Goal: Transaction & Acquisition: Obtain resource

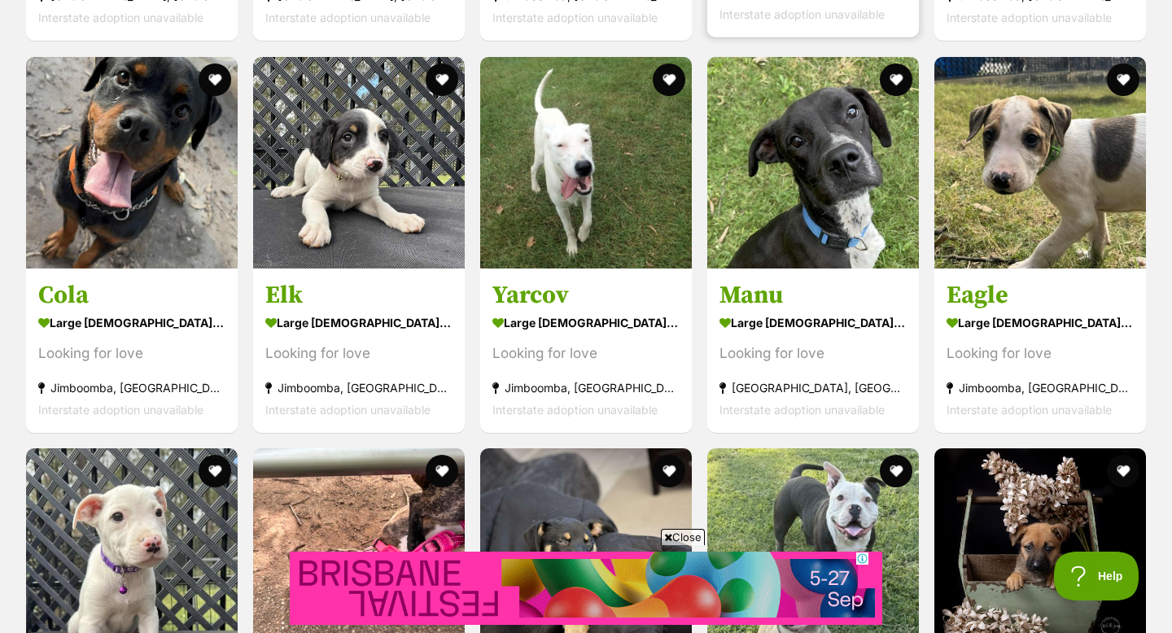
scroll to position [2235, 0]
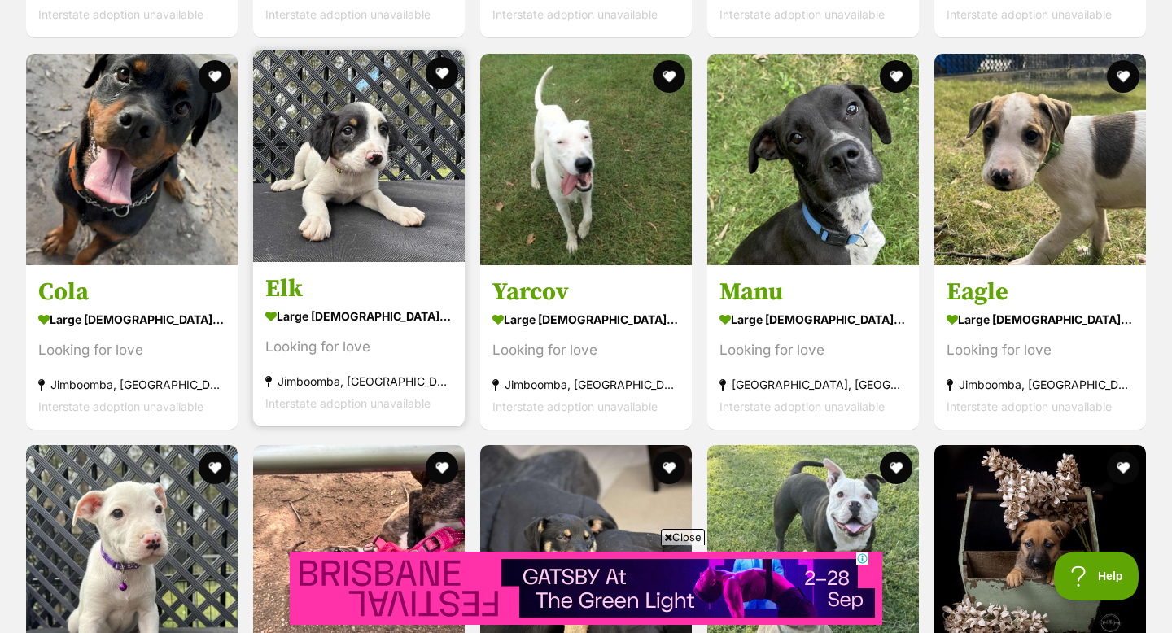
click at [371, 190] on img at bounding box center [359, 156] width 212 height 212
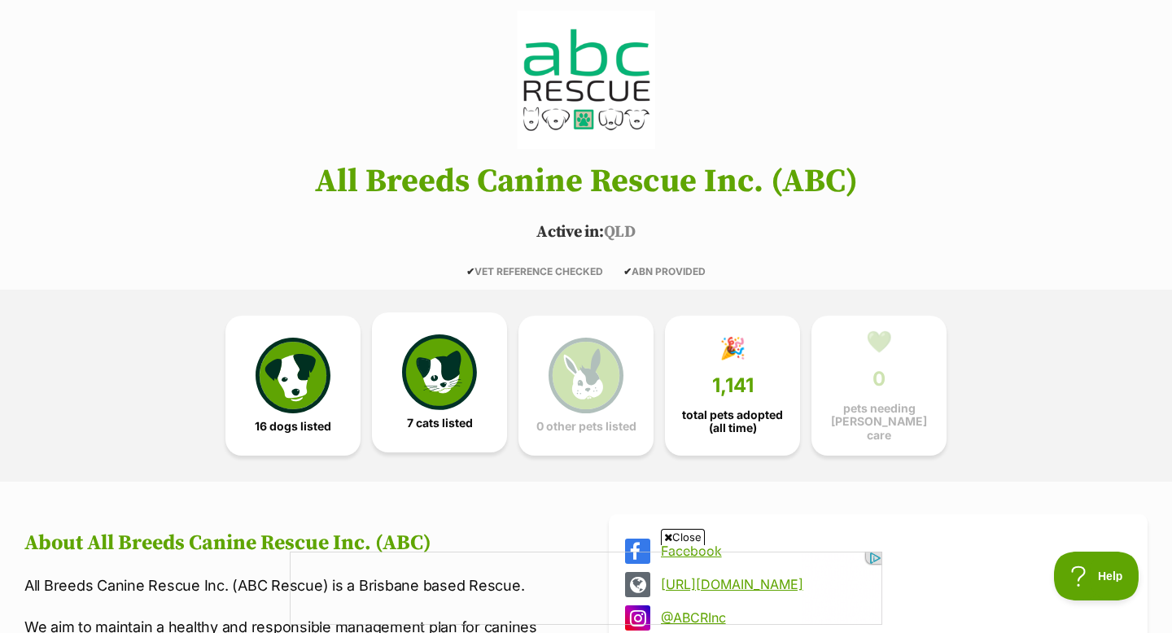
scroll to position [0, 0]
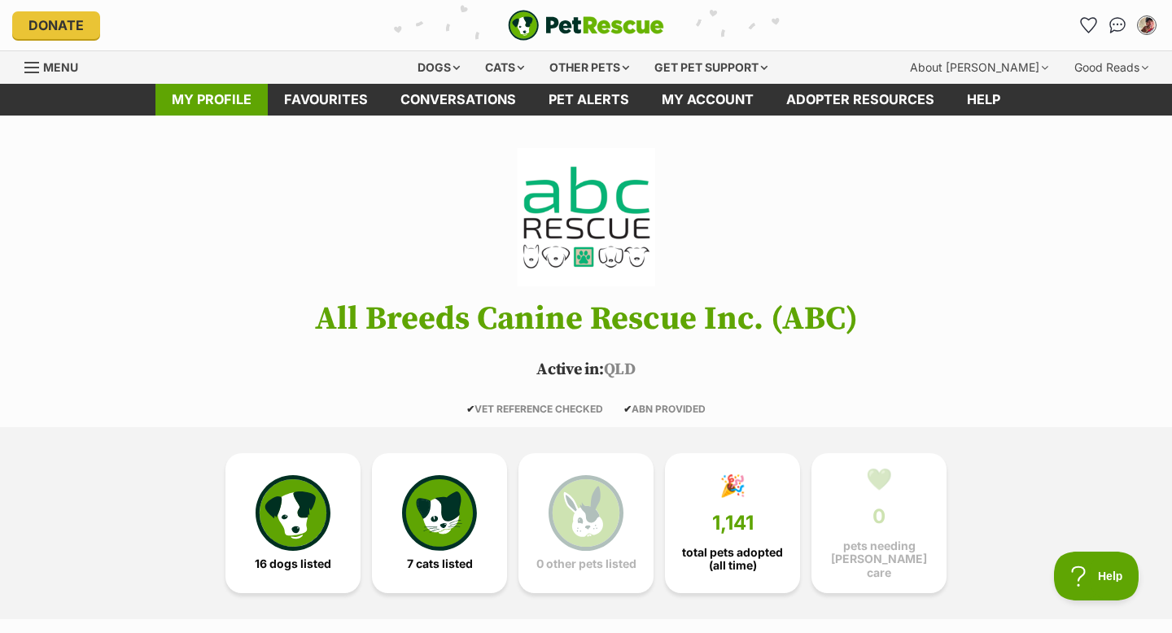
click at [197, 105] on link "My profile" at bounding box center [211, 100] width 112 height 32
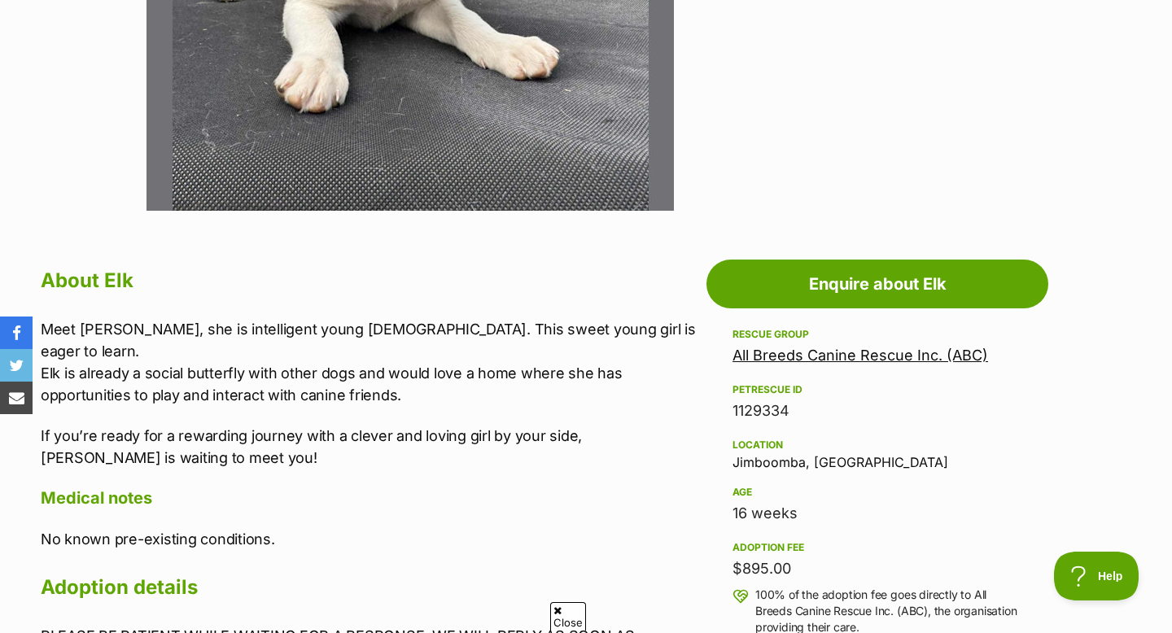
scroll to position [656, 0]
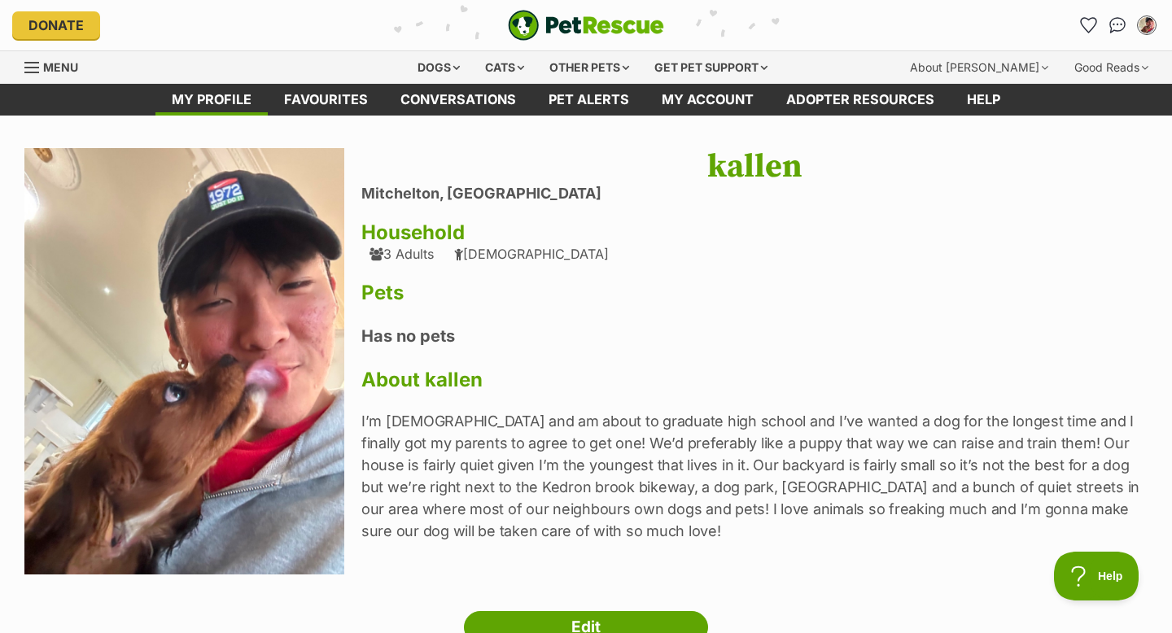
click at [525, 28] on img "PetRescue" at bounding box center [586, 25] width 156 height 31
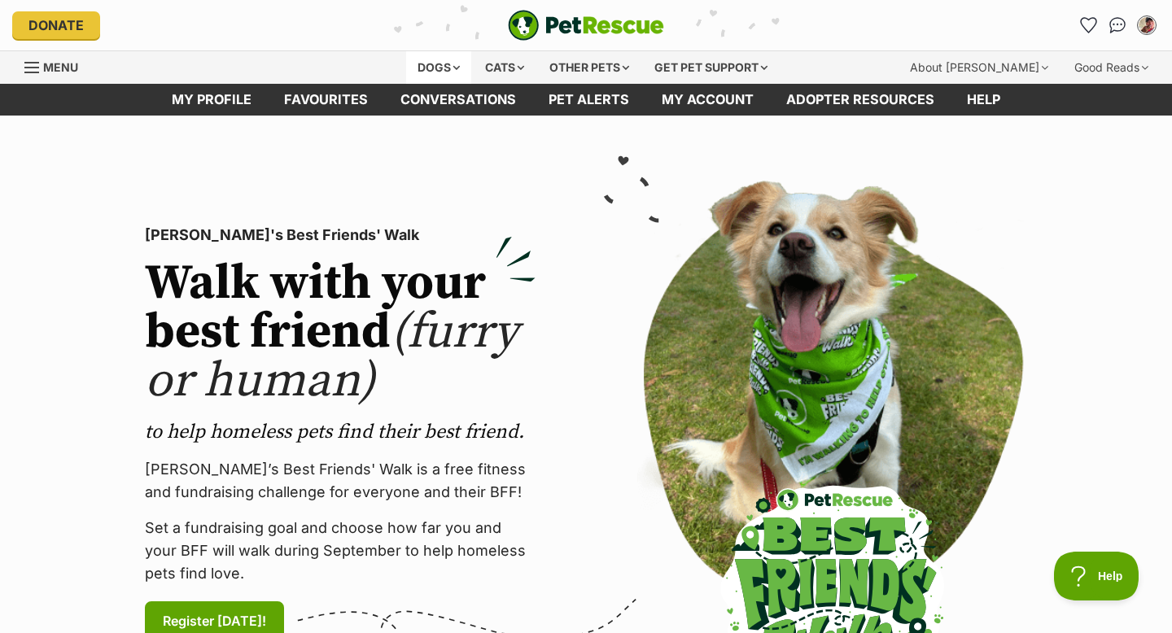
click at [427, 59] on div "Dogs" at bounding box center [438, 67] width 65 height 33
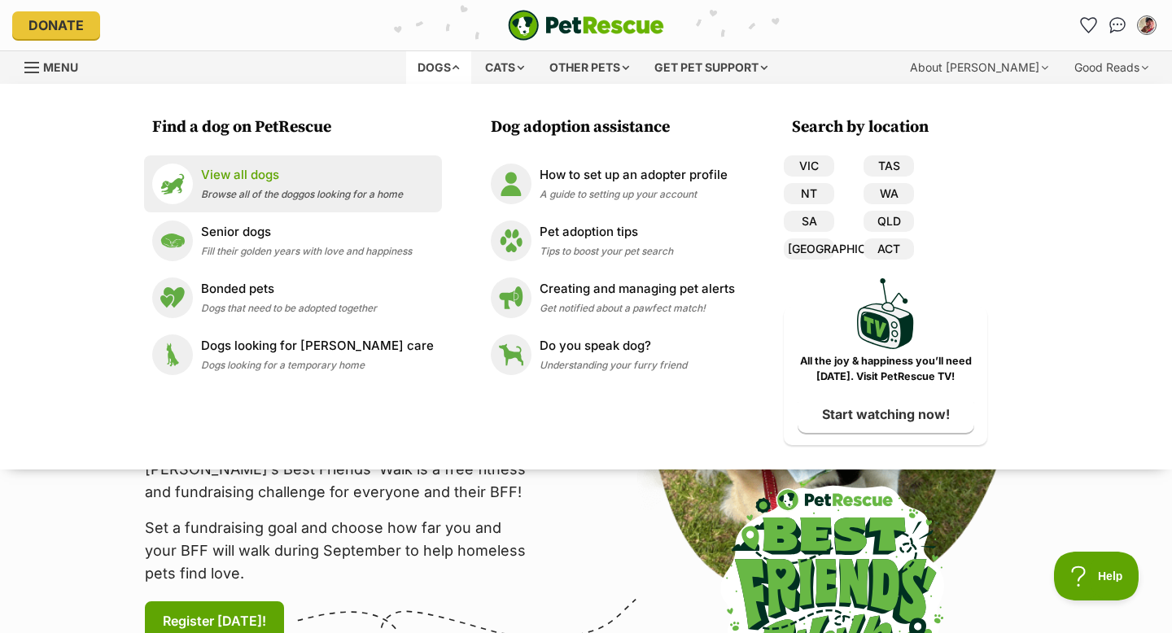
click at [330, 190] on span "Browse all of the doggos looking for a home" at bounding box center [302, 194] width 202 height 12
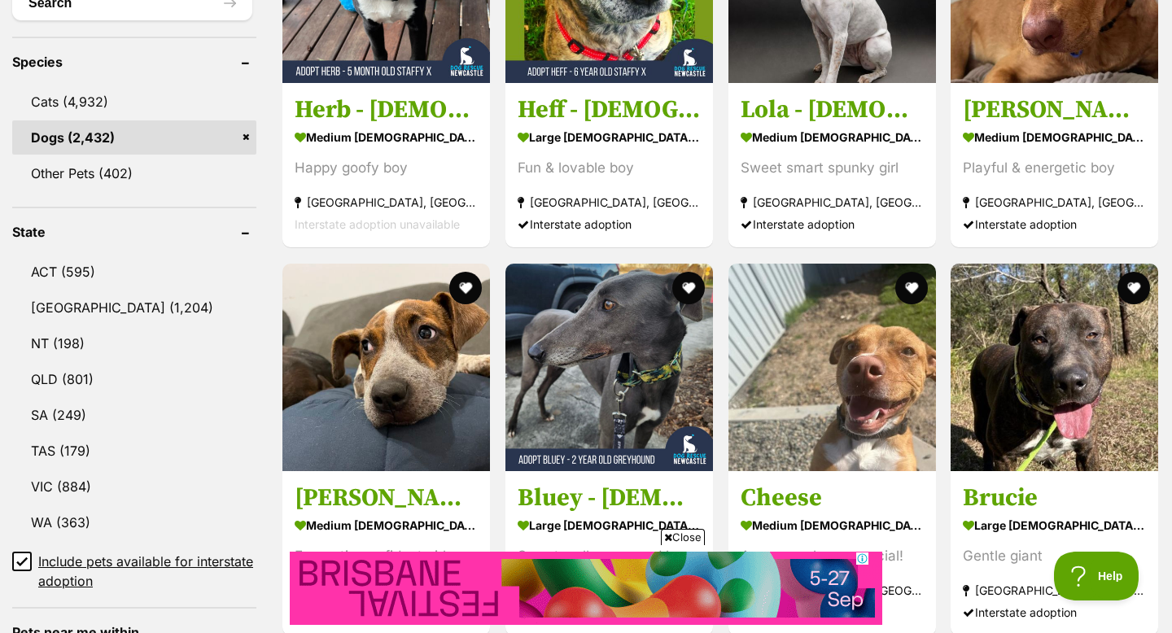
scroll to position [686, 0]
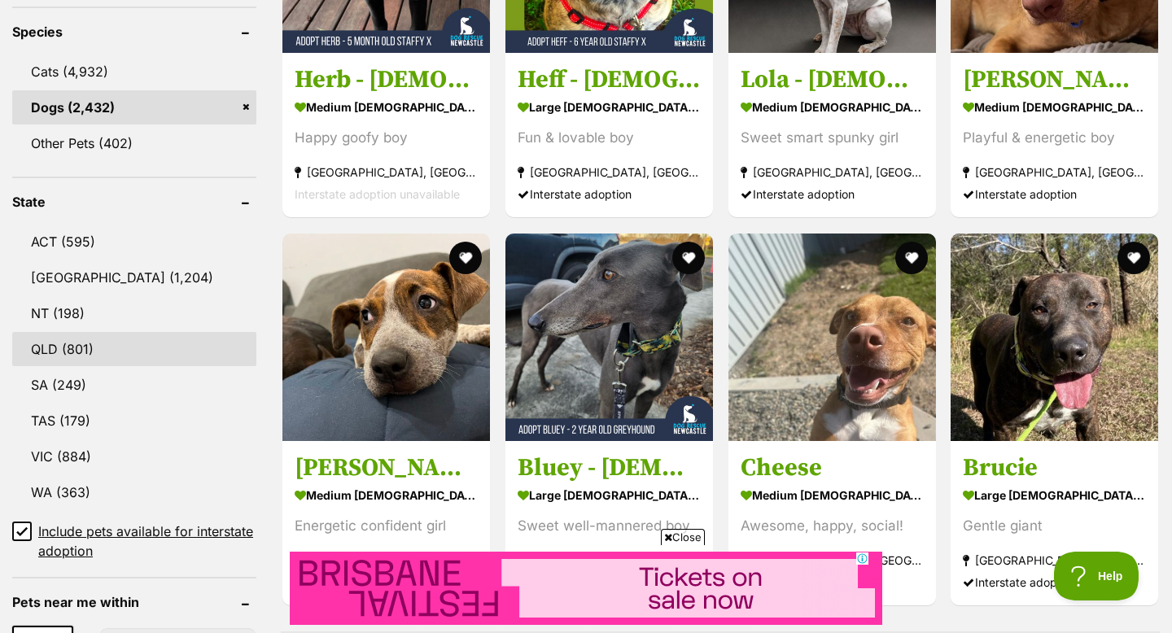
click at [122, 332] on link "QLD (801)" at bounding box center [134, 349] width 244 height 34
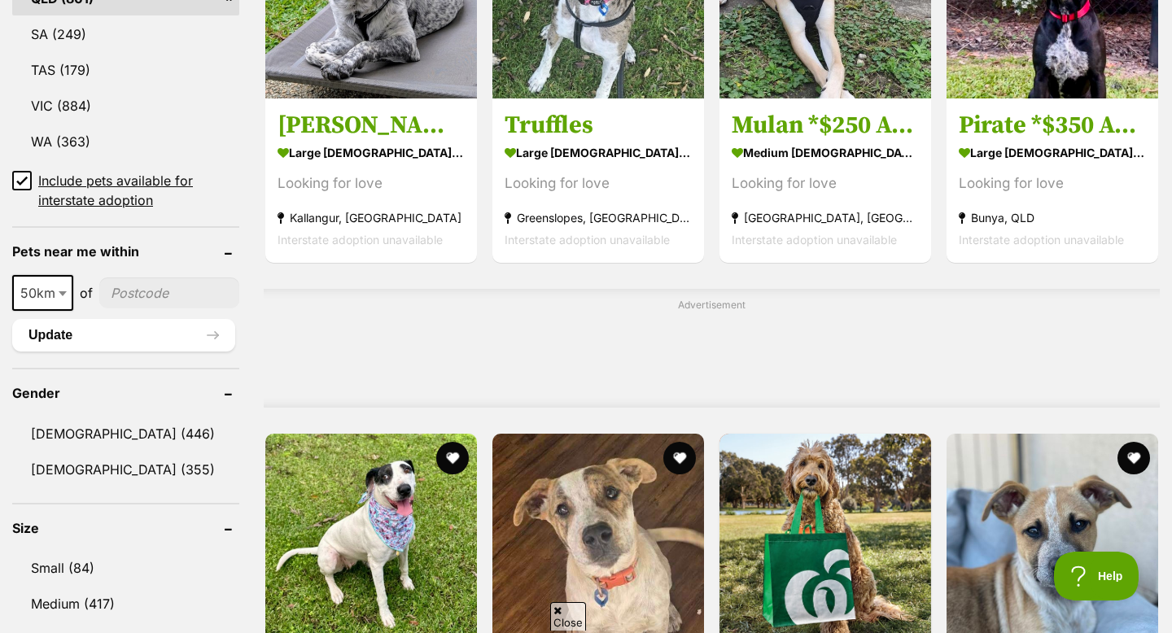
scroll to position [1081, 0]
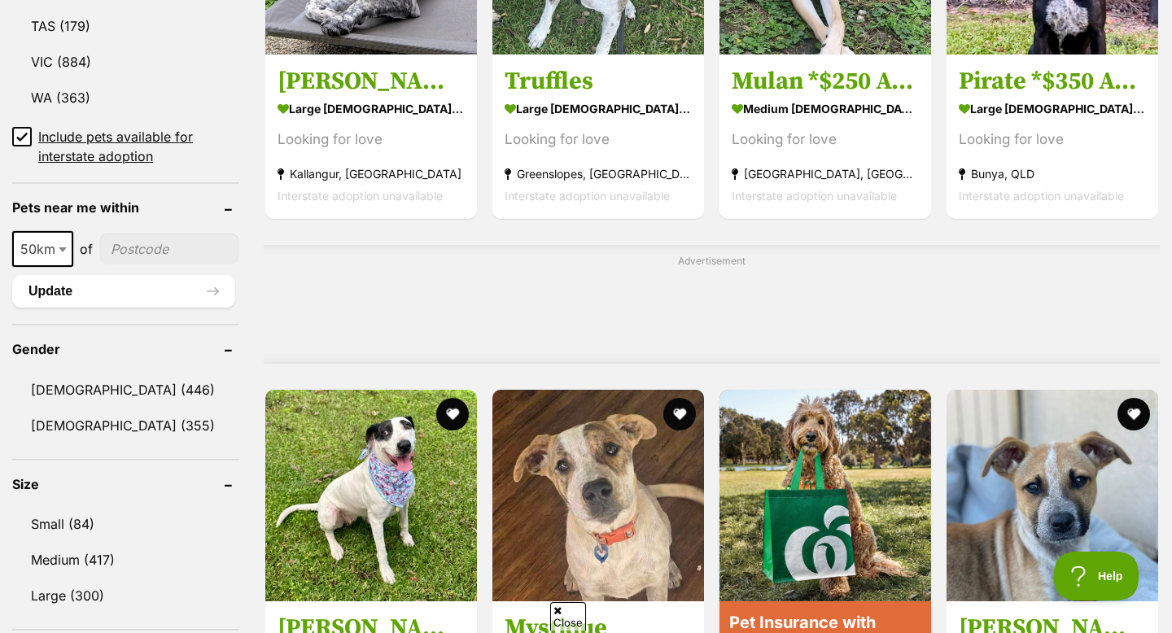
click at [117, 239] on input"] "postcode" at bounding box center [169, 249] width 140 height 31
type input"] "4053"
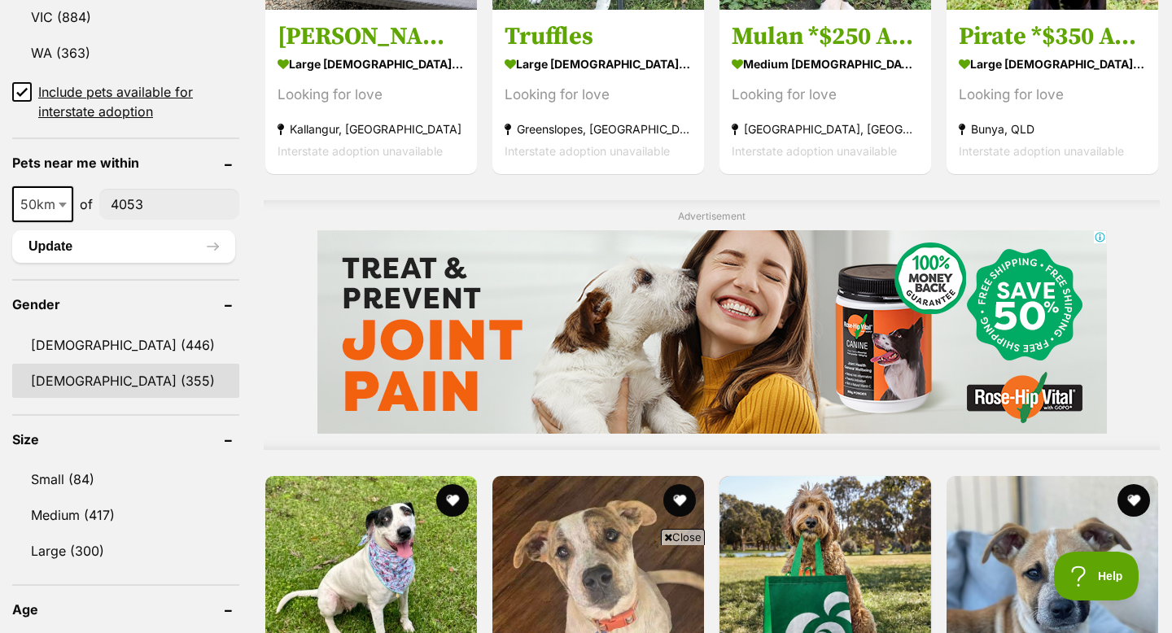
scroll to position [0, 0]
click at [109, 247] on button "Update" at bounding box center [123, 246] width 223 height 33
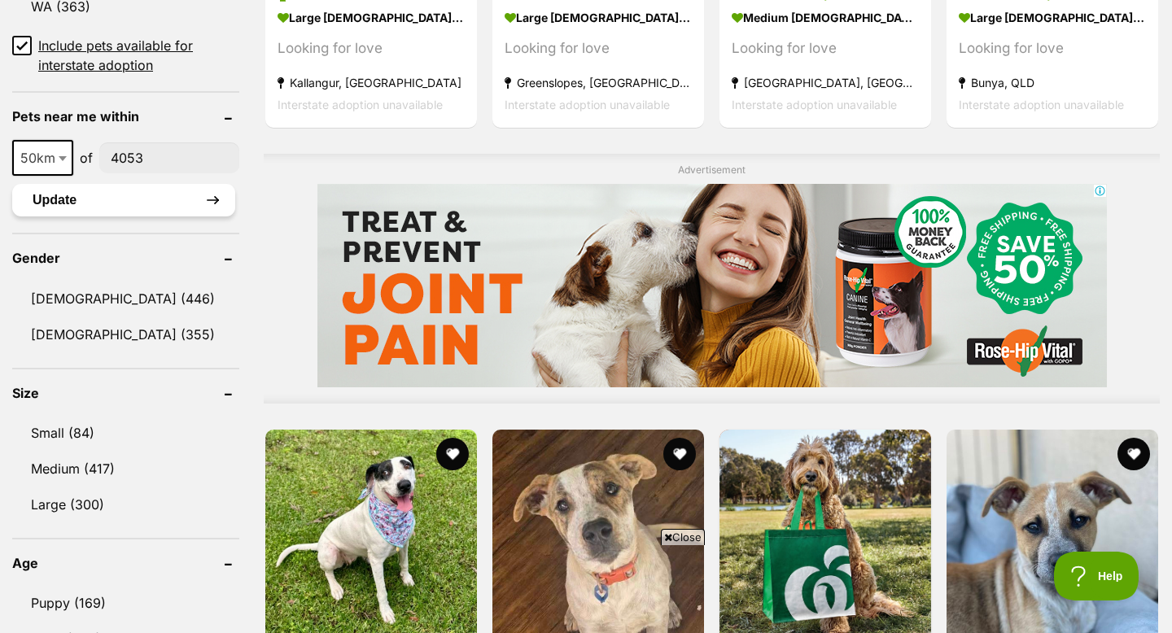
scroll to position [1181, 0]
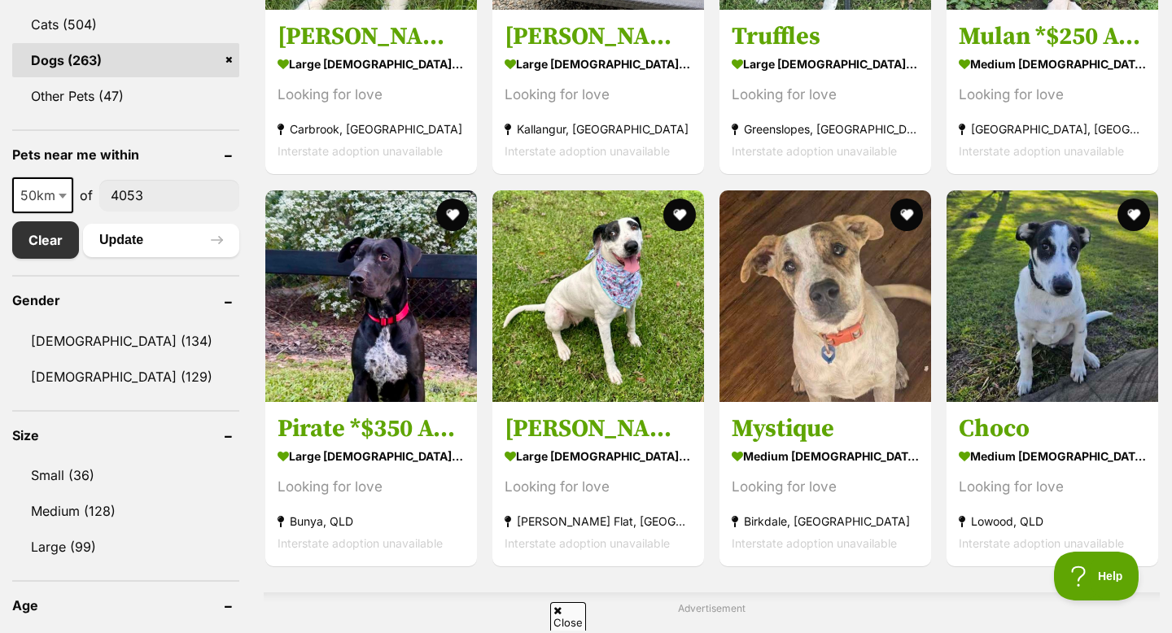
scroll to position [730, 0]
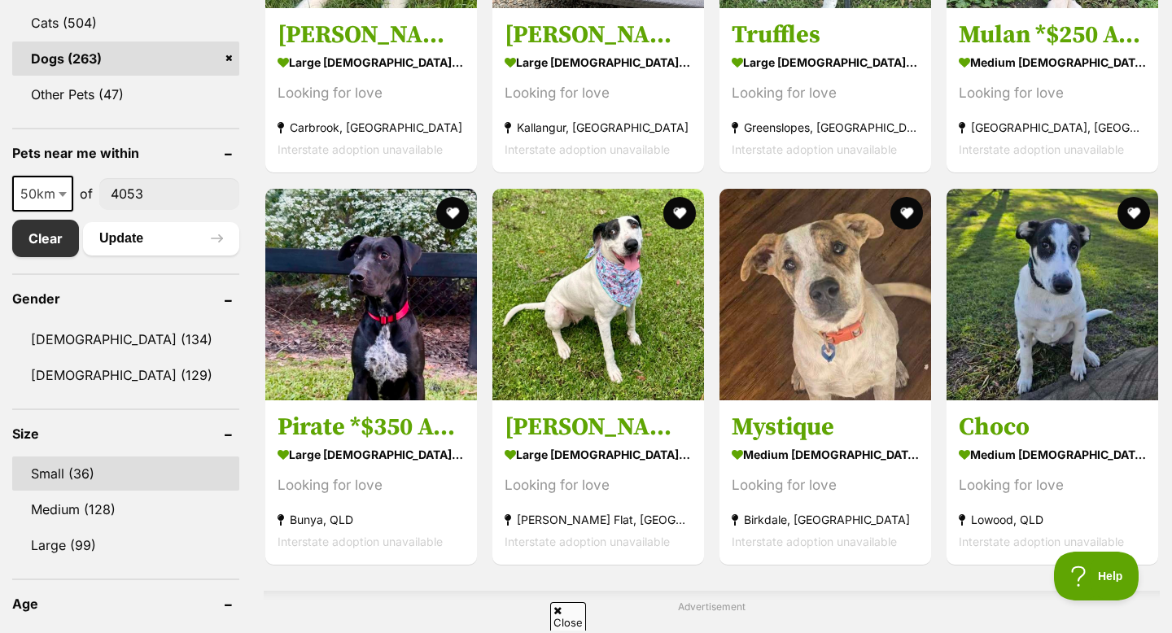
click at [98, 467] on link "Small (36)" at bounding box center [125, 474] width 227 height 34
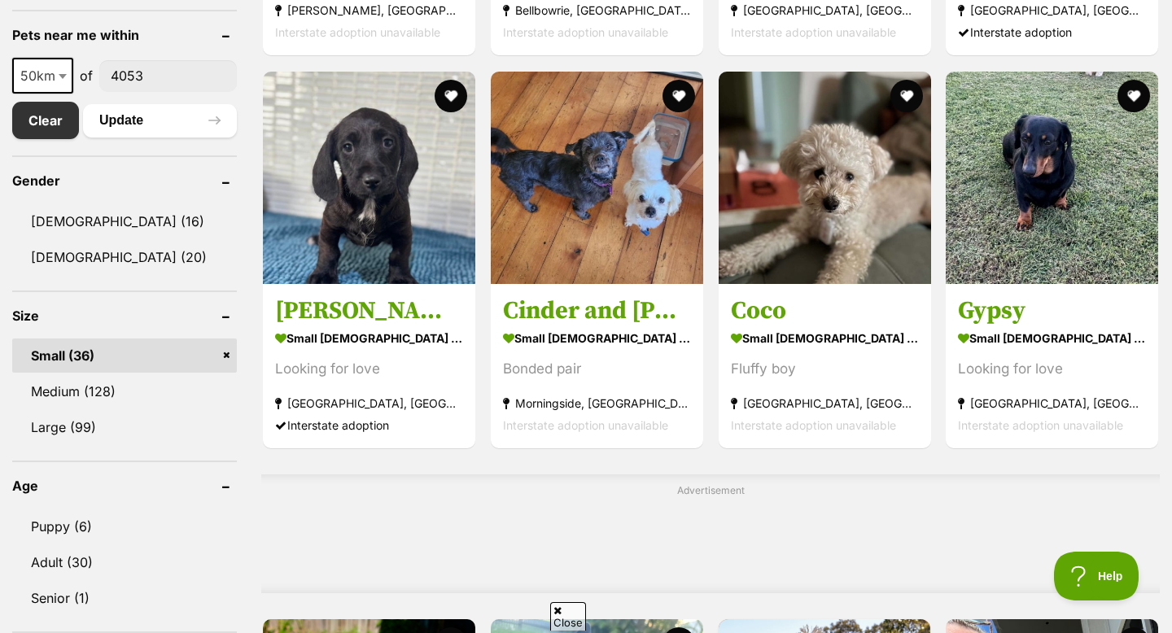
scroll to position [852, 0]
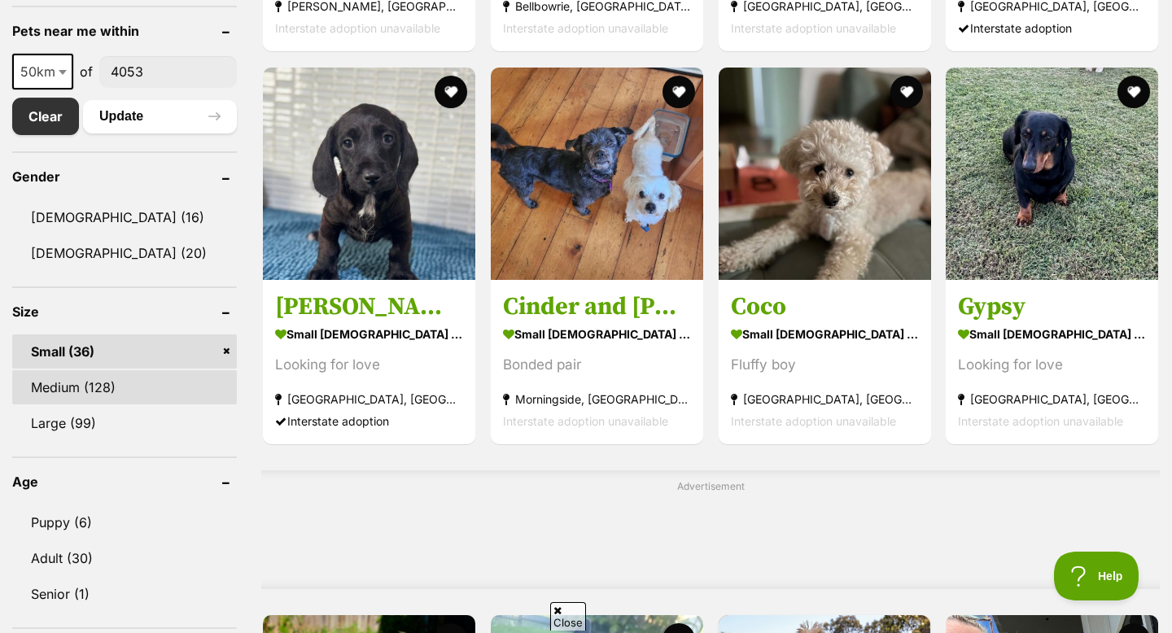
click at [69, 399] on link "Medium (128)" at bounding box center [124, 387] width 225 height 34
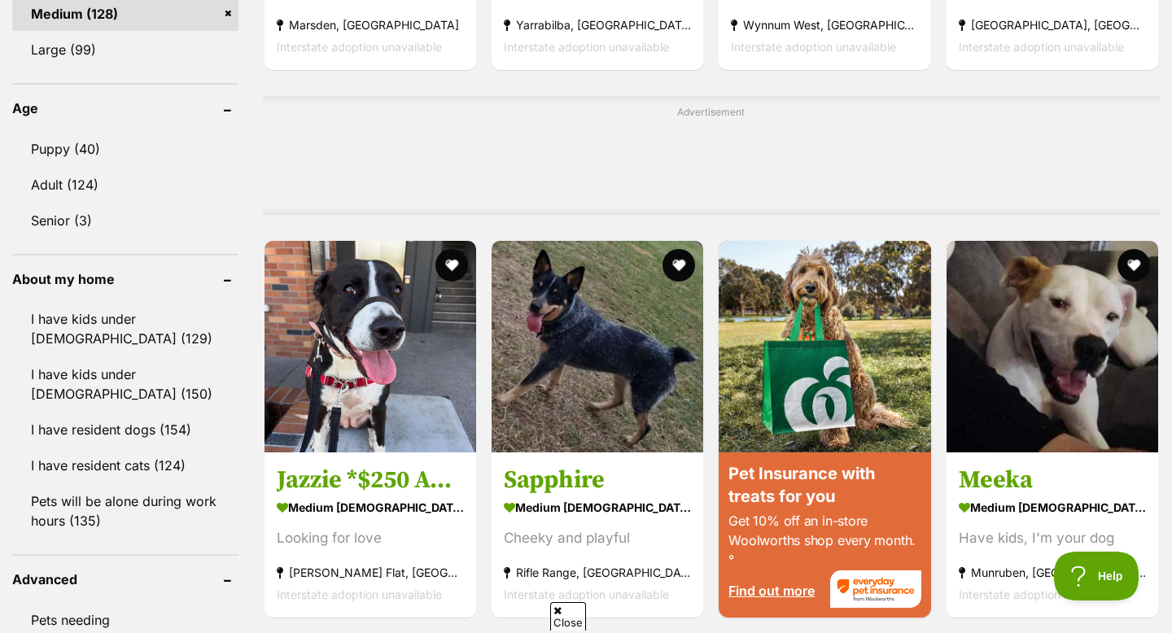
scroll to position [1232, 0]
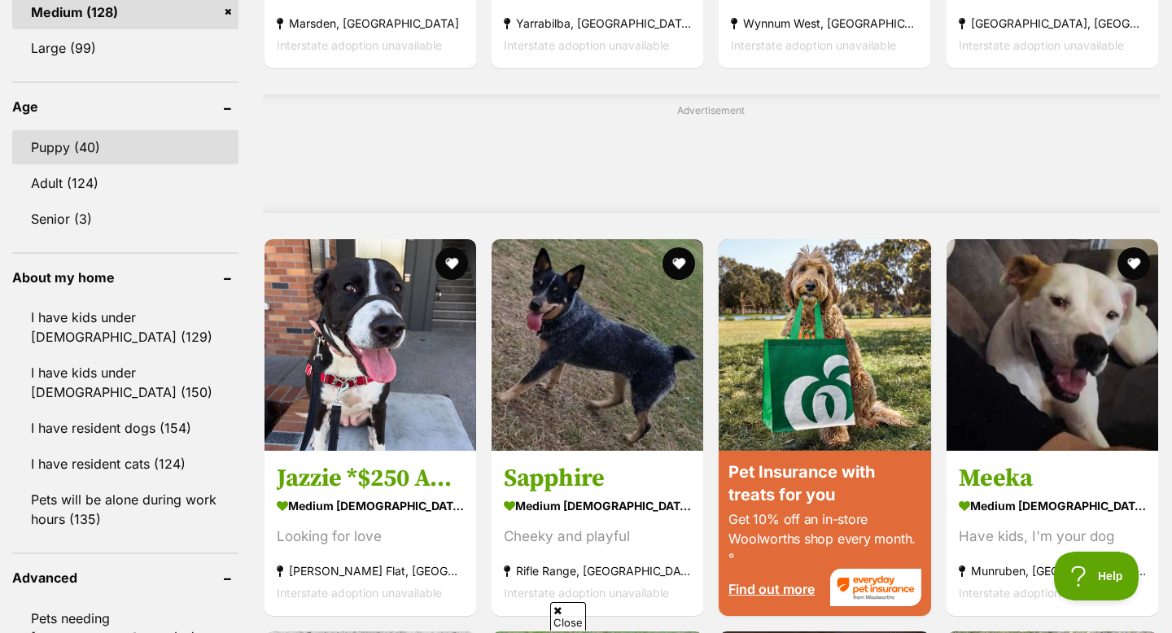
click at [49, 162] on link "Puppy (40)" at bounding box center [125, 147] width 226 height 34
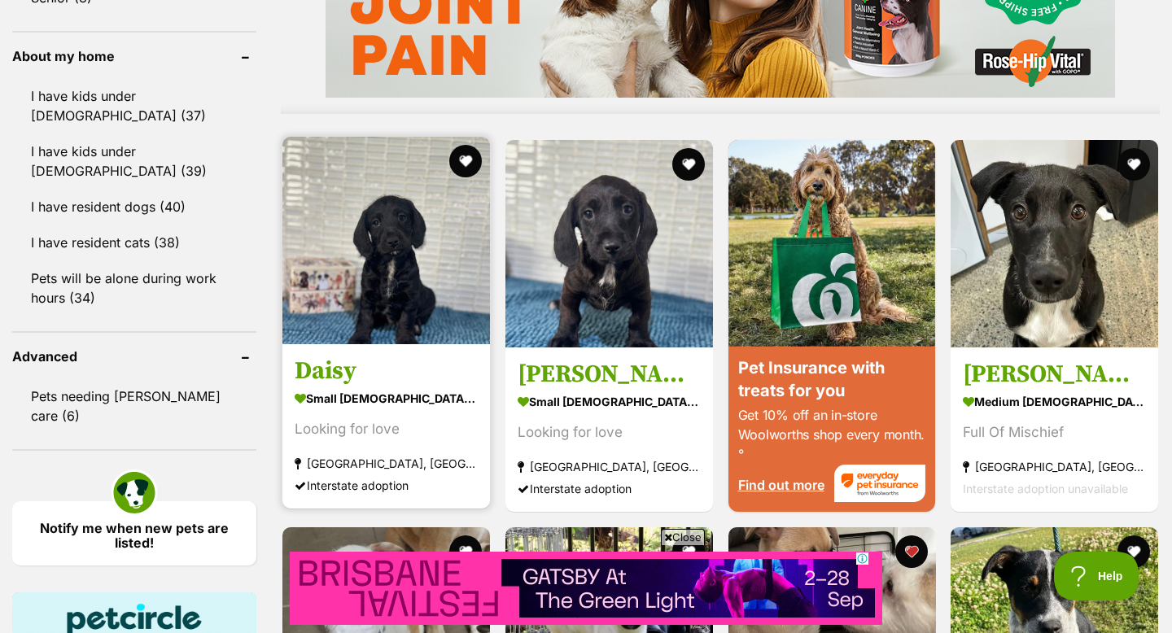
click at [414, 326] on img at bounding box center [386, 241] width 208 height 208
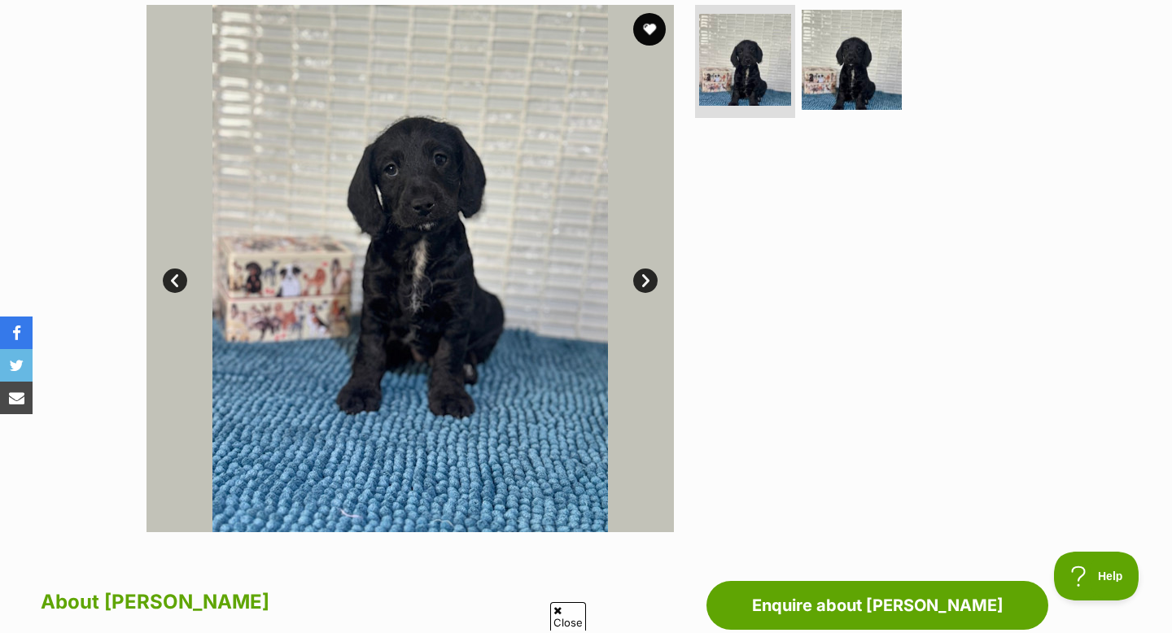
scroll to position [308, 0]
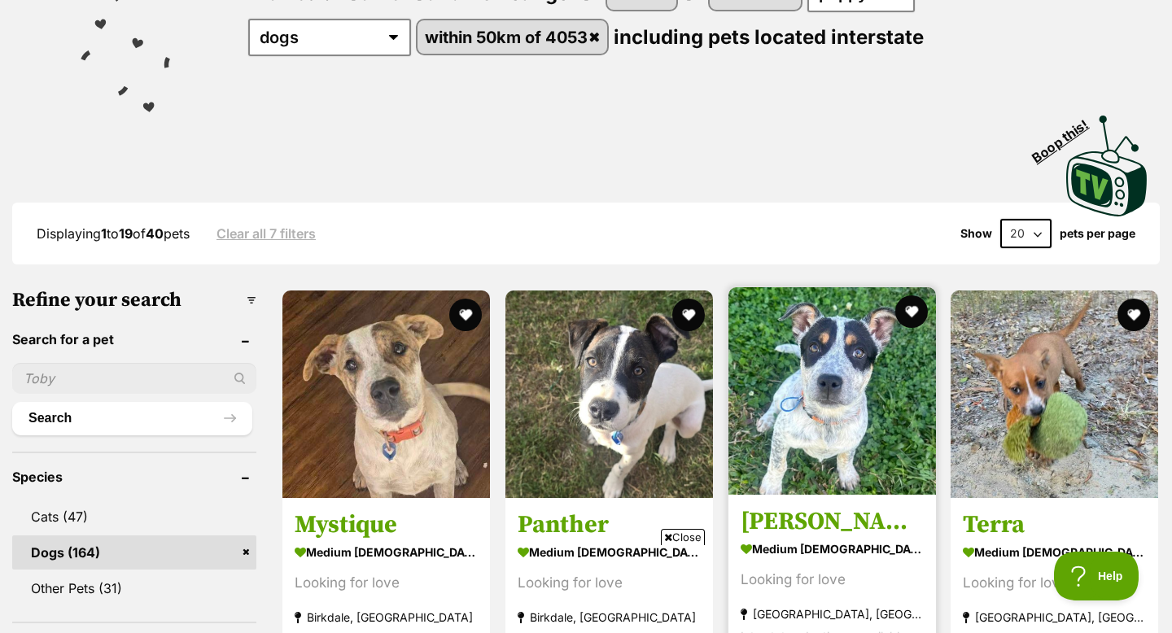
scroll to position [238, 0]
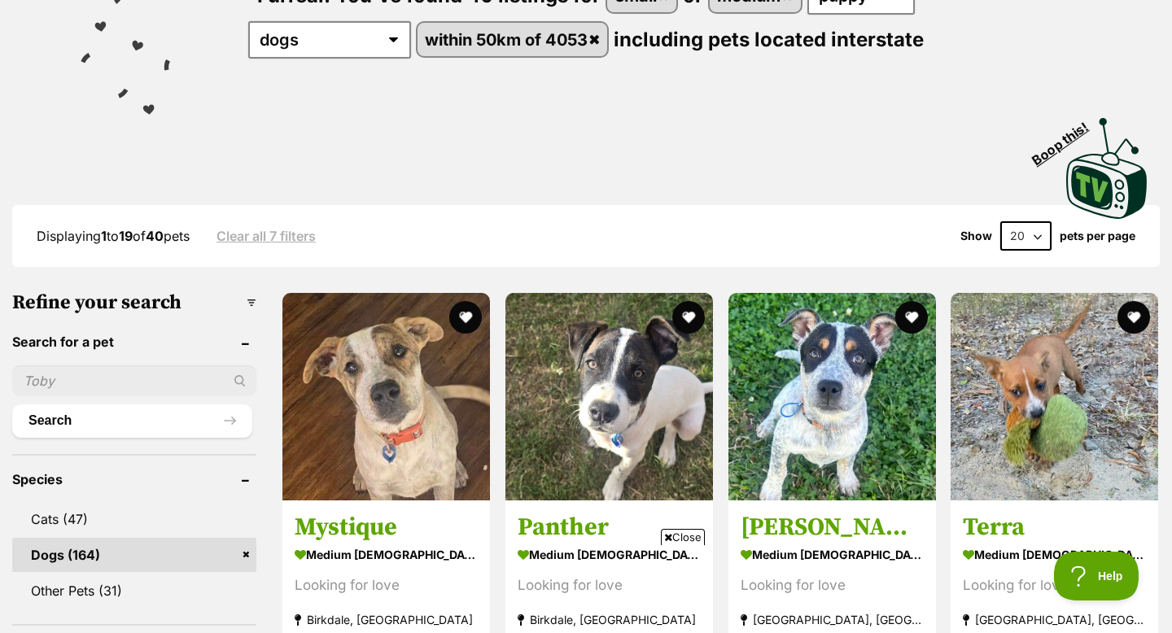
click at [1037, 250] on select "20 40 60" at bounding box center [1025, 235] width 51 height 29
select select "60"
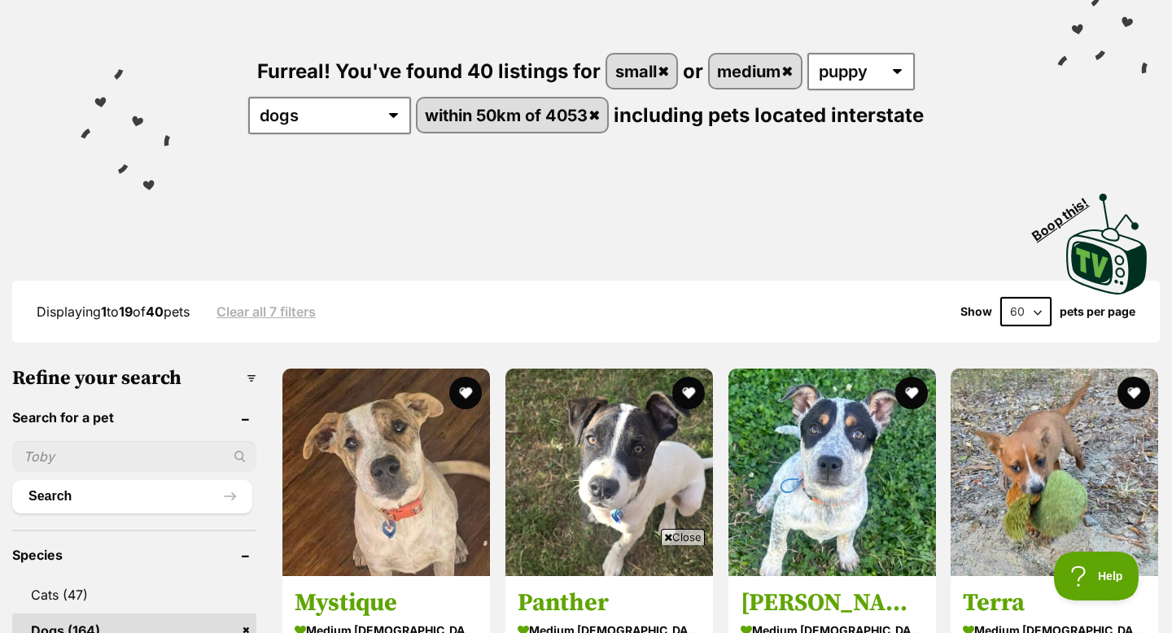
scroll to position [162, 0]
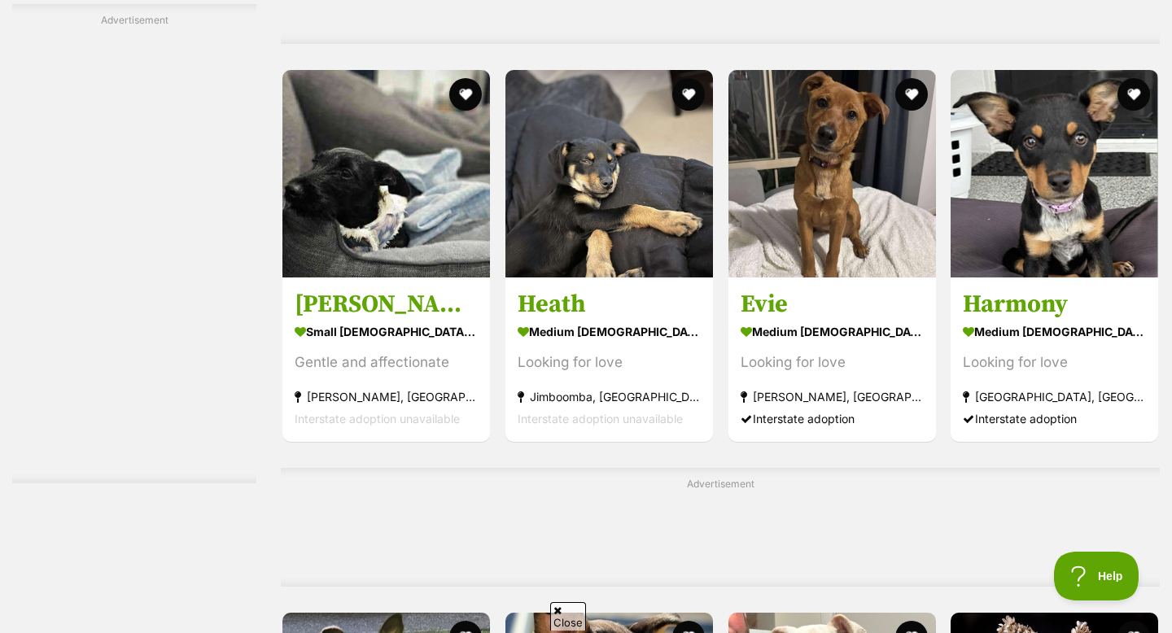
scroll to position [3941, 0]
